Goal: Transaction & Acquisition: Subscribe to service/newsletter

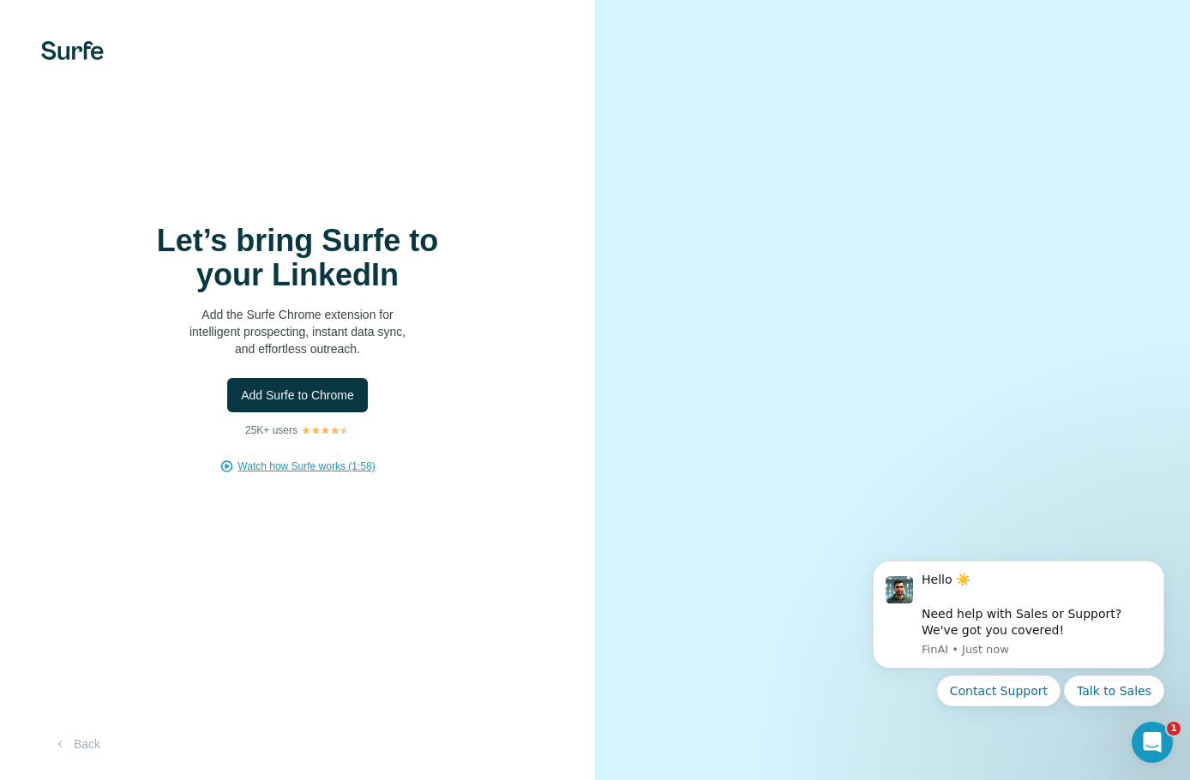
click at [291, 465] on span "Watch how Surfe works (1:58)" at bounding box center [305, 466] width 137 height 15
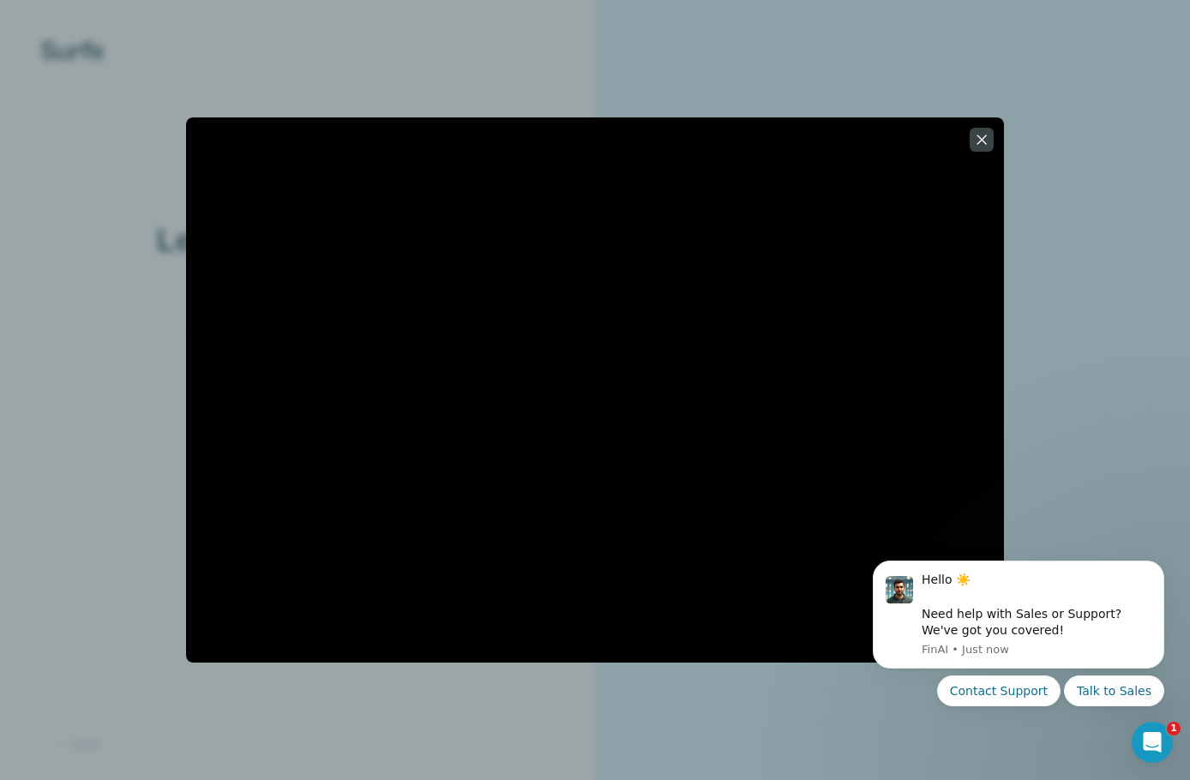
click at [979, 130] on button "button" at bounding box center [982, 140] width 24 height 24
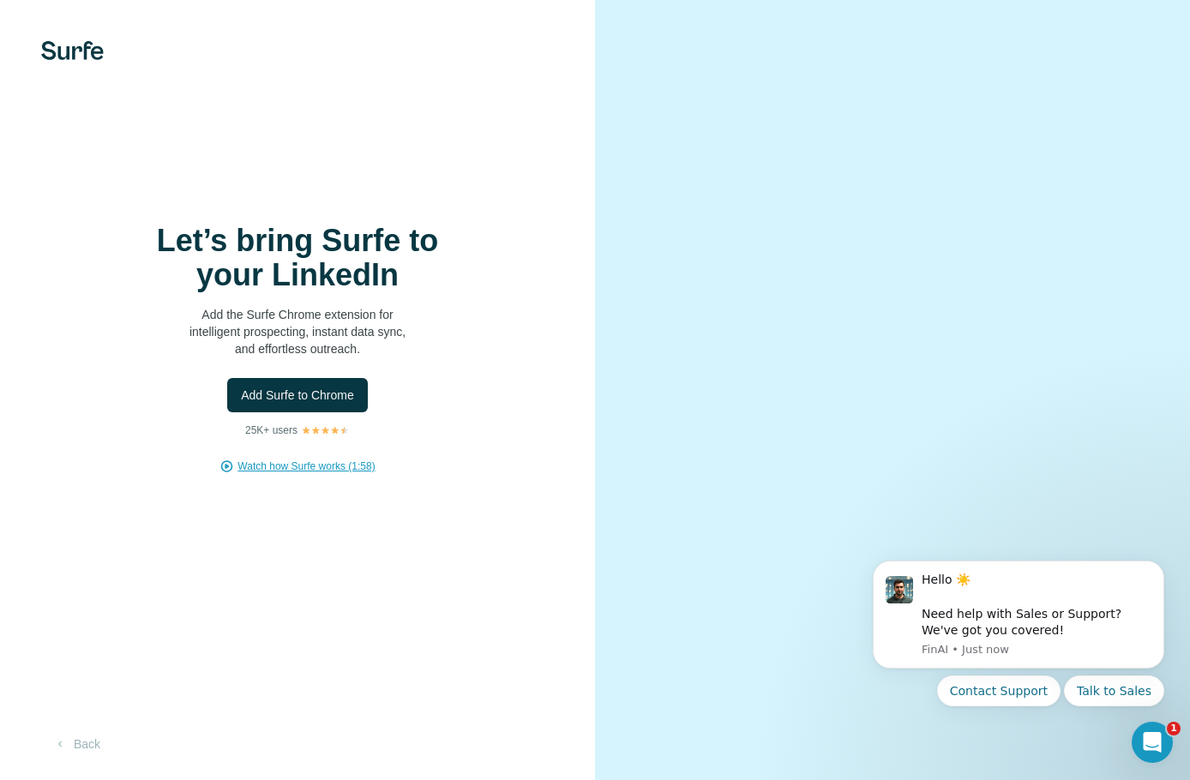
click at [273, 467] on span "Watch how Surfe works (1:58)" at bounding box center [305, 466] width 137 height 15
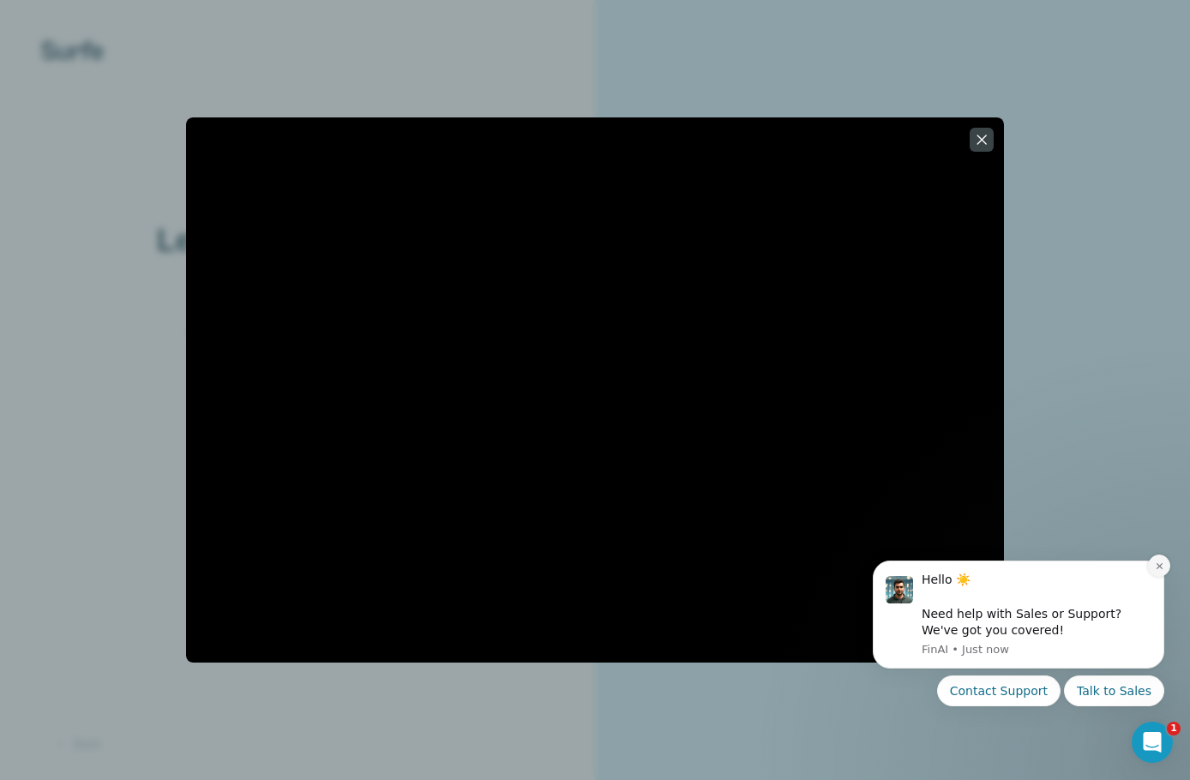
click at [1159, 567] on icon "Dismiss notification" at bounding box center [1159, 565] width 9 height 9
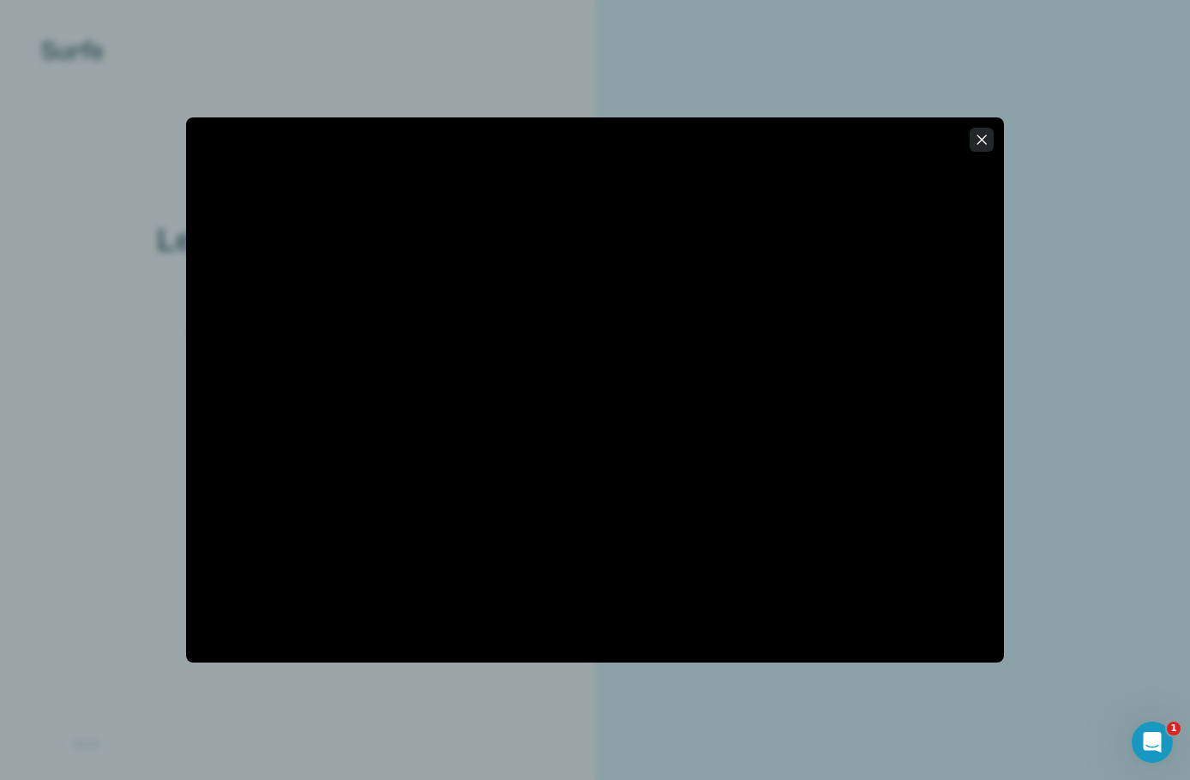
click at [978, 142] on icon "button" at bounding box center [981, 139] width 17 height 17
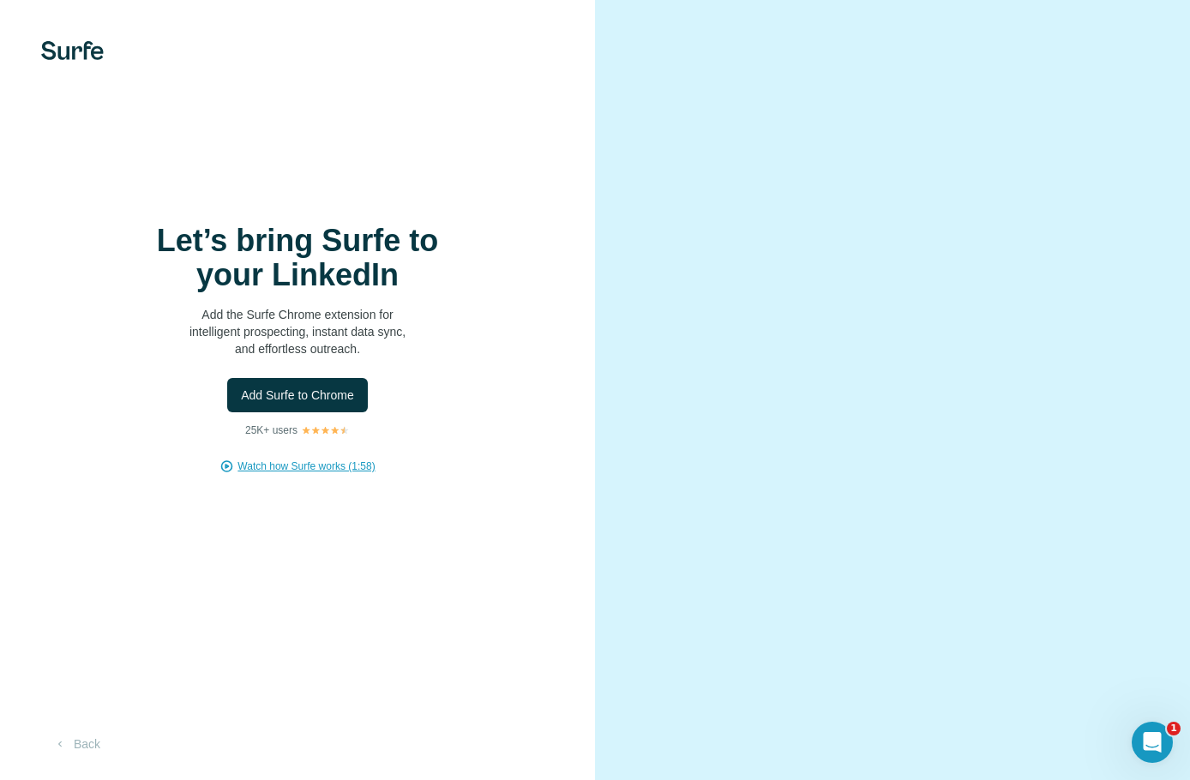
click at [706, 275] on video at bounding box center [892, 390] width 499 height 249
click at [99, 99] on div "Let’s bring Surfe to your LinkedIn Add the Surfe Chrome extension for intellige…" at bounding box center [297, 390] width 595 height 780
